Goal: Task Accomplishment & Management: Use online tool/utility

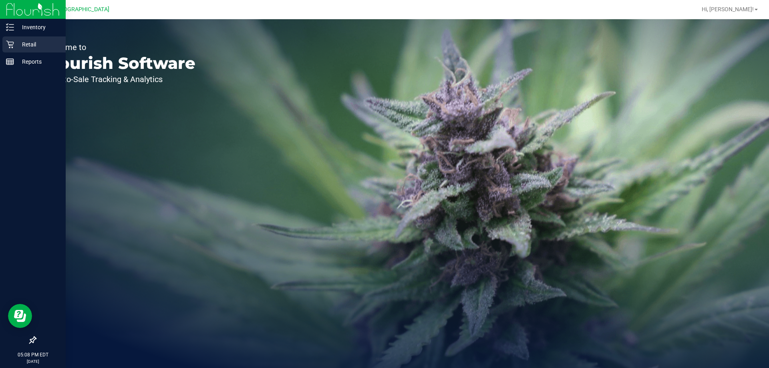
click at [11, 44] on icon at bounding box center [10, 44] width 8 height 8
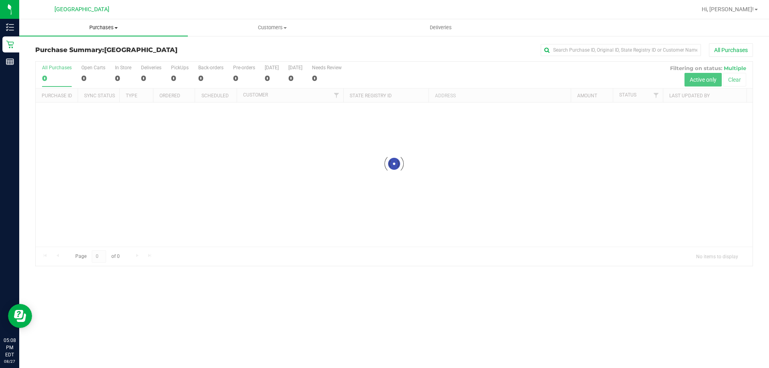
click at [111, 26] on span "Purchases" at bounding box center [103, 27] width 169 height 7
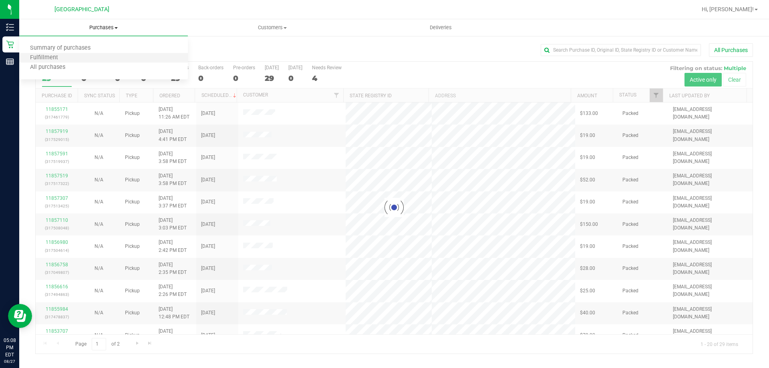
click at [111, 56] on li "Fulfillment" at bounding box center [103, 58] width 169 height 10
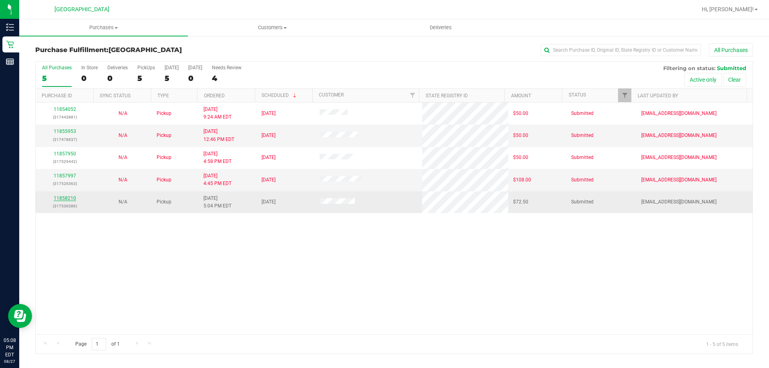
click at [72, 198] on link "11858210" at bounding box center [65, 198] width 22 height 6
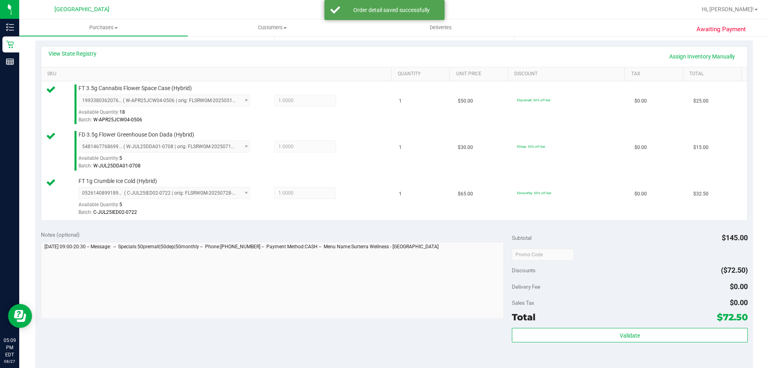
scroll to position [200, 0]
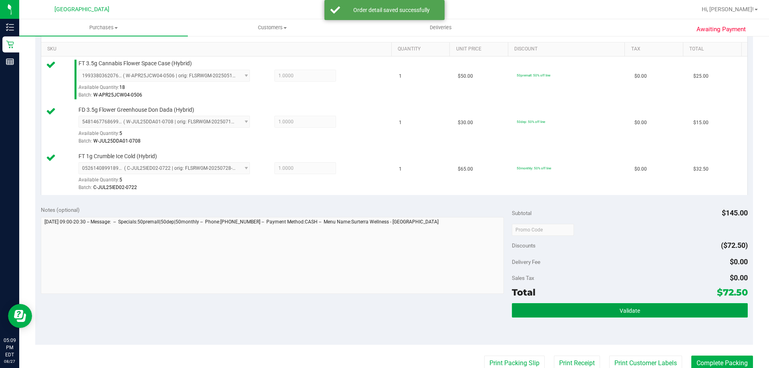
click at [558, 305] on button "Validate" at bounding box center [629, 310] width 235 height 14
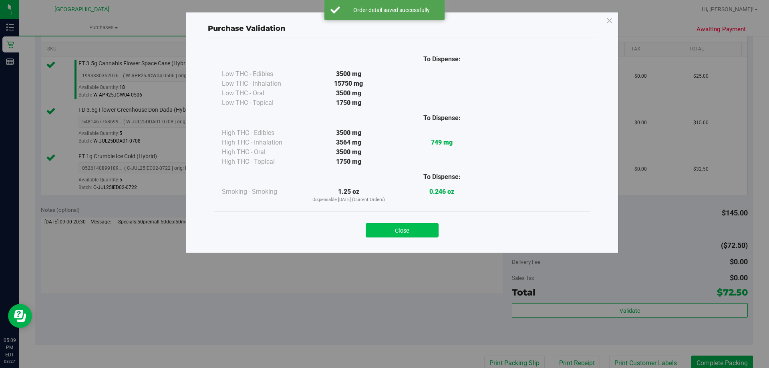
click at [430, 224] on button "Close" at bounding box center [401, 230] width 73 height 14
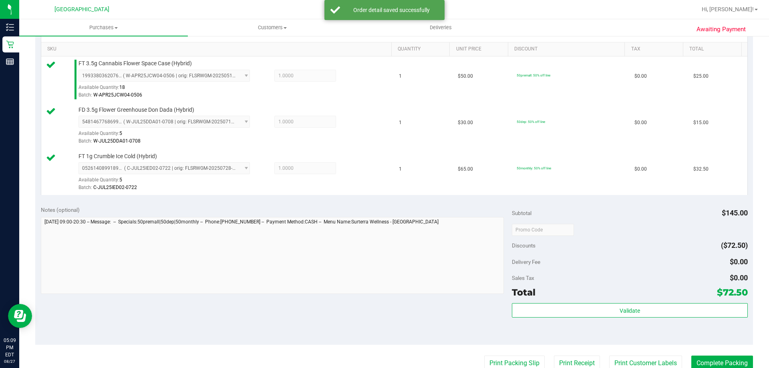
scroll to position [360, 0]
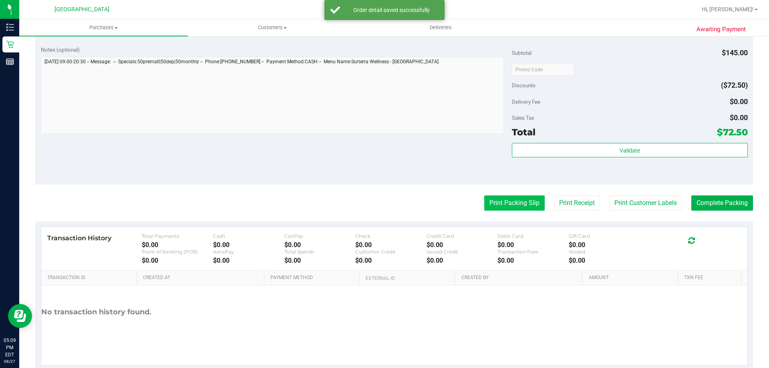
click at [527, 203] on button "Print Packing Slip" at bounding box center [514, 202] width 60 height 15
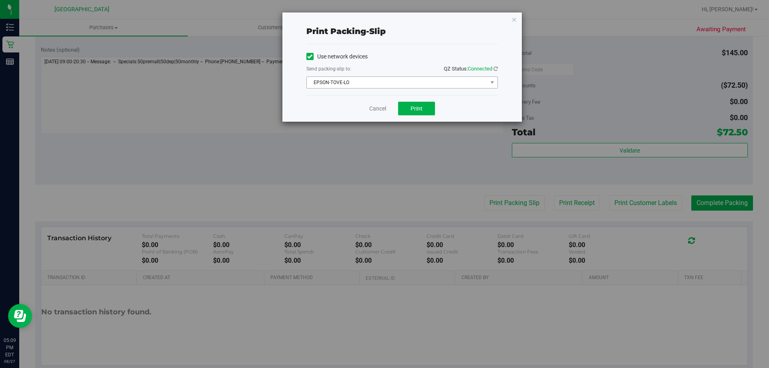
click at [408, 85] on span "EPSON-TOVE-LO" at bounding box center [397, 82] width 181 height 11
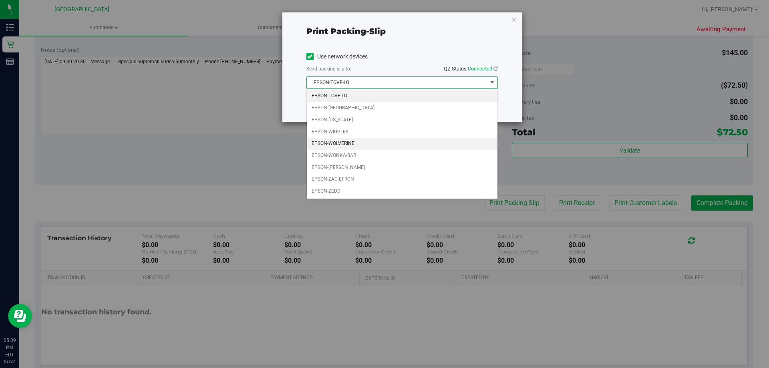
click at [387, 142] on li "EPSON-WOLVERINE" at bounding box center [402, 144] width 191 height 12
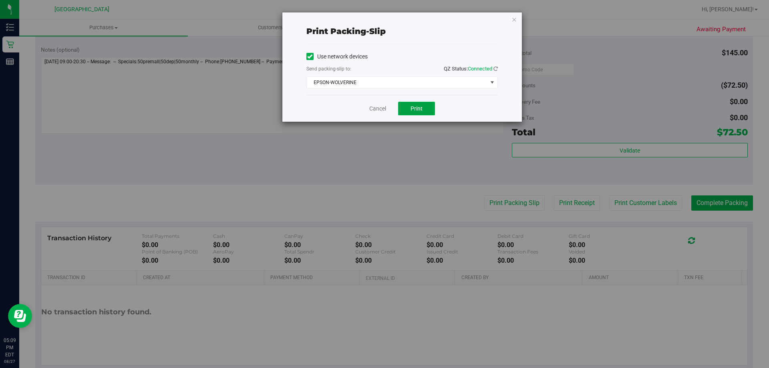
click at [411, 107] on span "Print" at bounding box center [416, 108] width 12 height 6
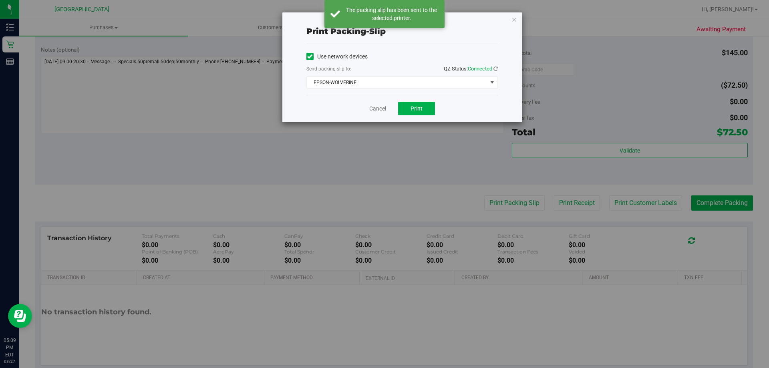
click at [510, 21] on div "Print packing-slip Use network devices Send packing-slip to: QZ Status: Connect…" at bounding box center [401, 66] width 239 height 109
click at [513, 18] on icon "button" at bounding box center [514, 19] width 6 height 10
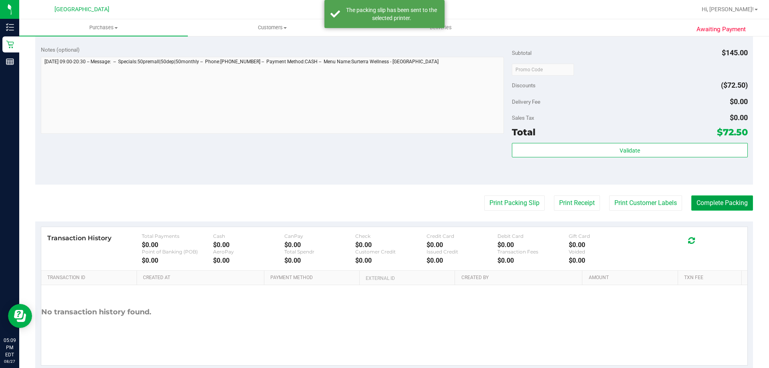
click at [710, 201] on button "Complete Packing" at bounding box center [722, 202] width 62 height 15
